Goal: Navigation & Orientation: Find specific page/section

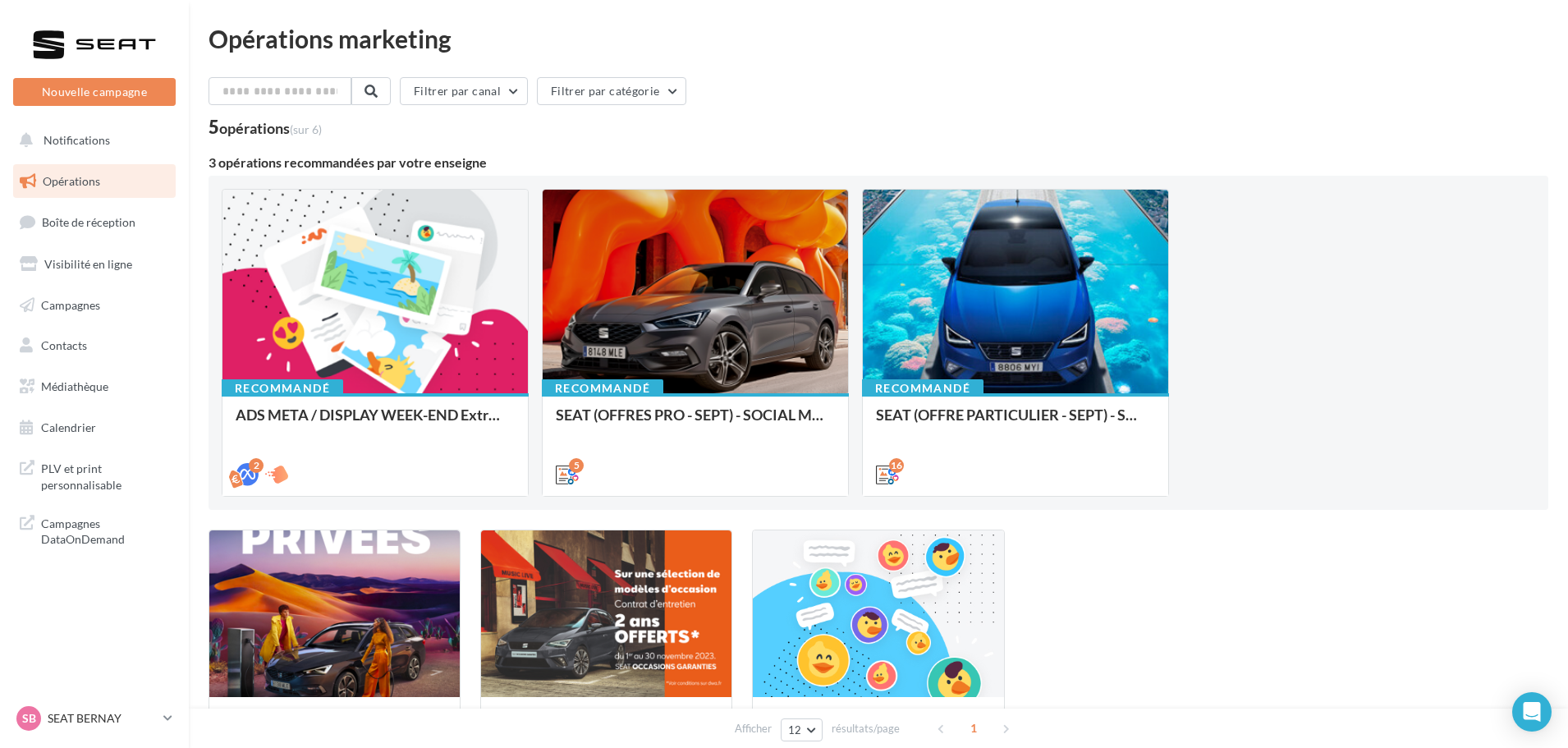
click at [66, 241] on ul "Opérations Boîte de réception Visibilité en ligne Campagnes Contacts Mes cibles…" at bounding box center [94, 305] width 176 height 294
click at [68, 232] on link "Boîte de réception" at bounding box center [94, 222] width 169 height 36
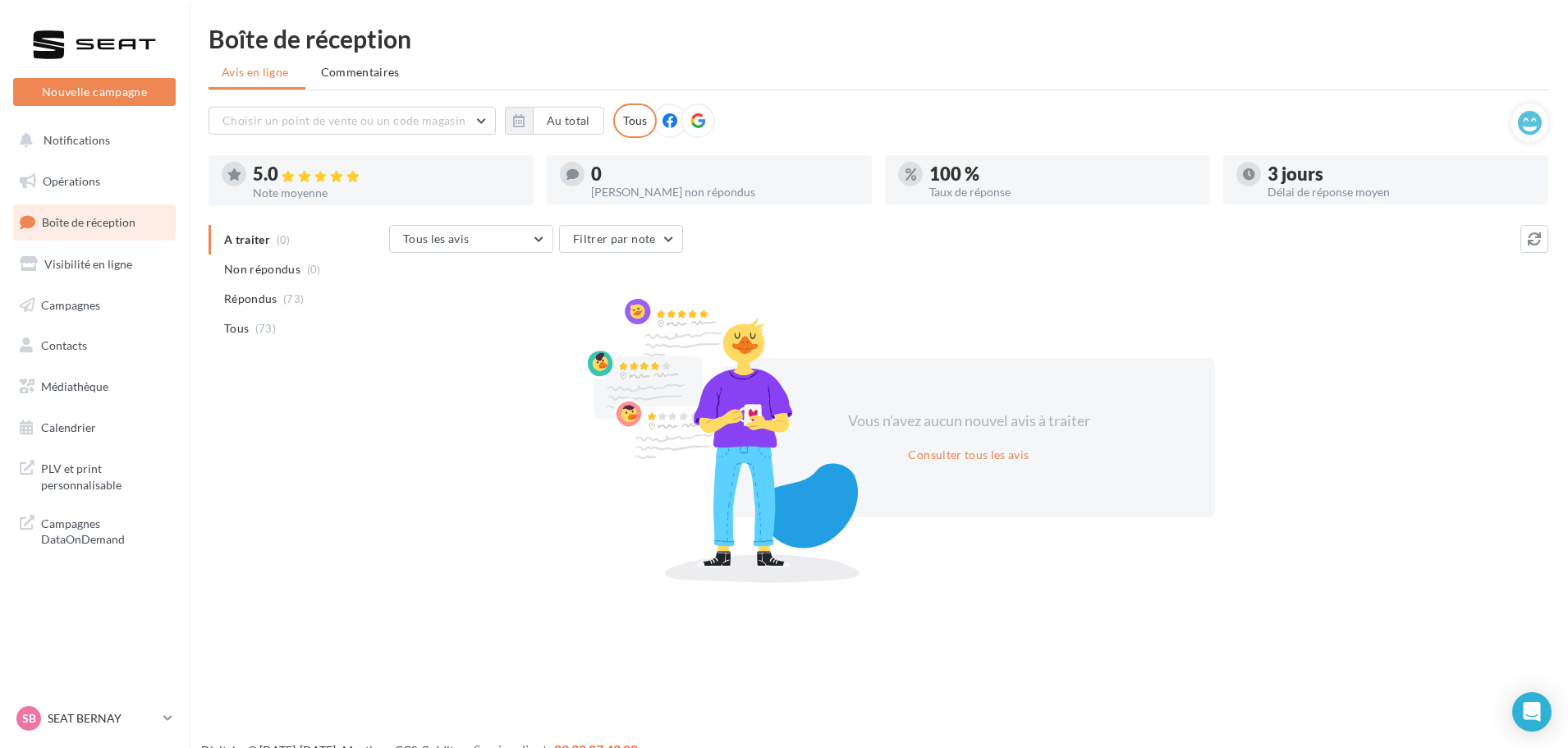
click at [121, 713] on p "SEAT BERNAY" at bounding box center [102, 719] width 109 height 17
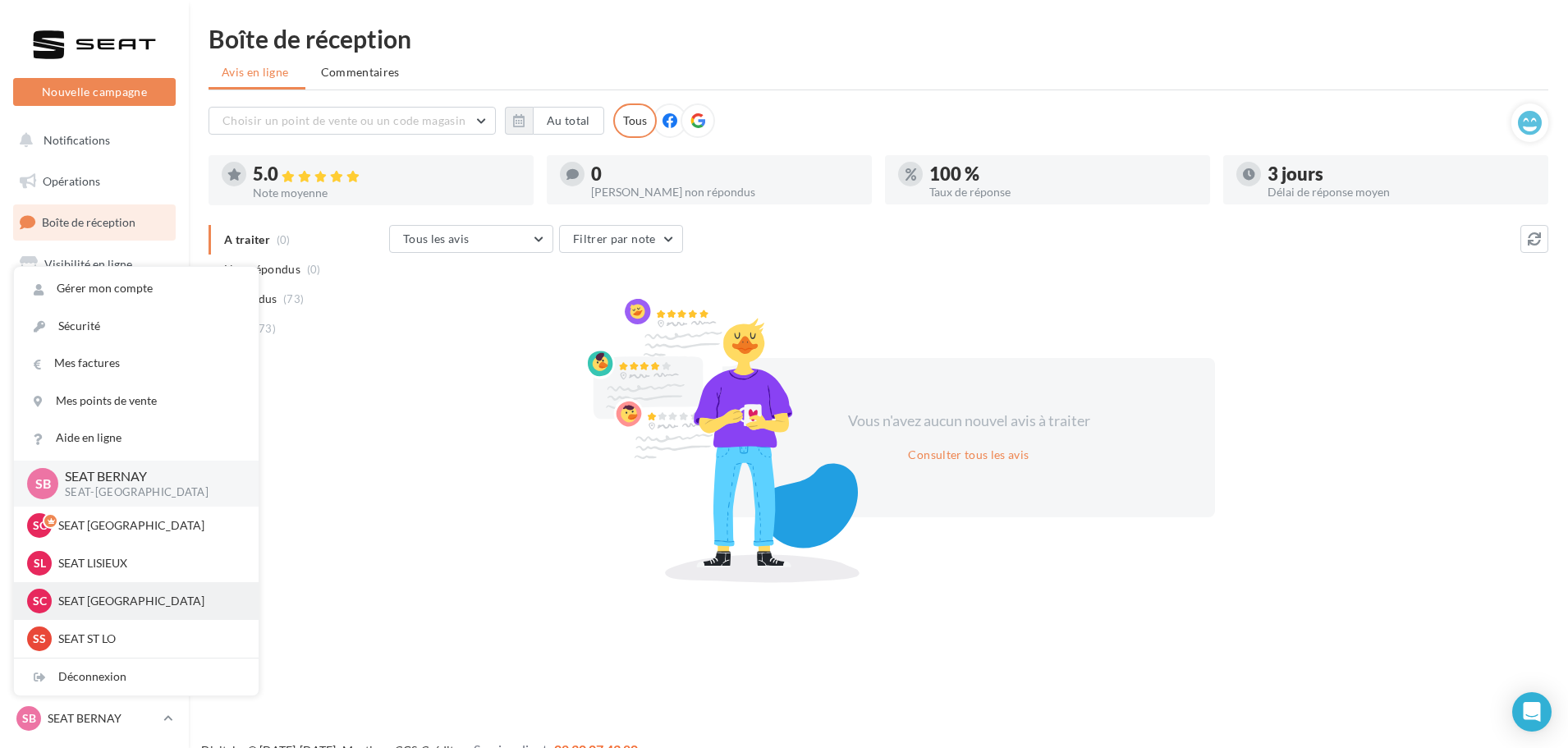
click at [131, 593] on div "SC SEAT [GEOGRAPHIC_DATA] SEAT-[GEOGRAPHIC_DATA]" at bounding box center [136, 602] width 218 height 25
